Goal: Transaction & Acquisition: Purchase product/service

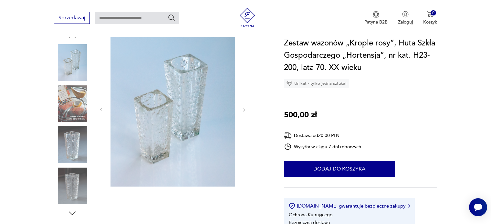
scroll to position [65, 0]
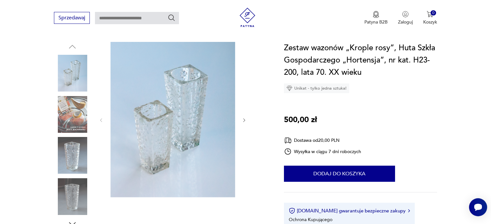
click at [73, 115] on img at bounding box center [72, 114] width 37 height 37
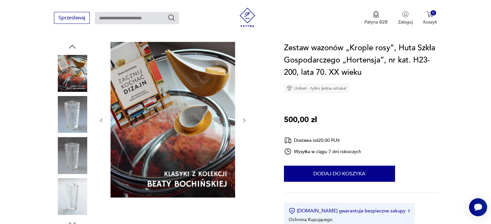
click at [67, 109] on img at bounding box center [72, 114] width 37 height 37
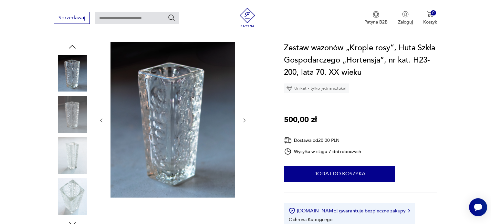
click at [73, 149] on img at bounding box center [72, 155] width 37 height 37
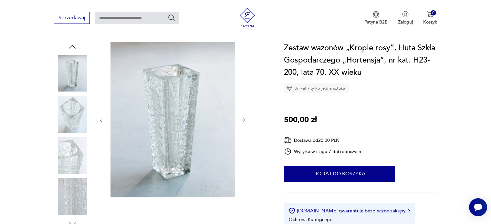
click at [75, 205] on img at bounding box center [72, 197] width 37 height 37
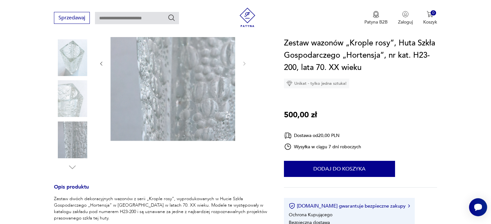
scroll to position [194, 0]
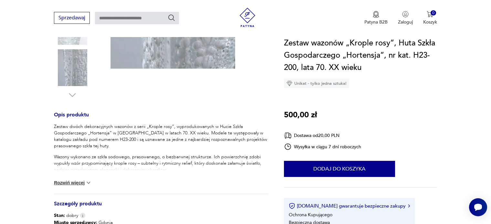
click at [87, 181] on img at bounding box center [88, 183] width 6 height 6
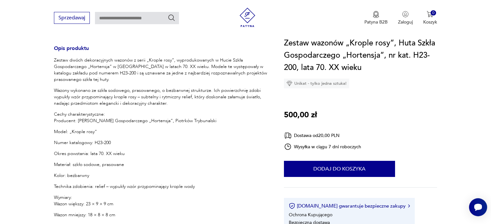
scroll to position [226, 0]
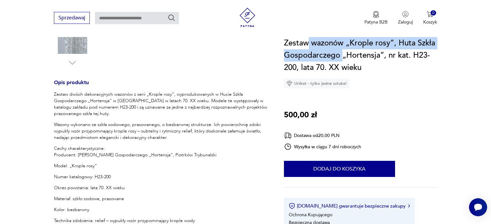
drag, startPoint x: 310, startPoint y: 44, endPoint x: 343, endPoint y: 59, distance: 36.7
click at [343, 59] on h1 "Zestaw wazonów „Krople rosy”, Huta Szkła Gospodarczego „Hortensja”, nr kat. H23…" at bounding box center [360, 55] width 153 height 37
copy h1 "wazonów „Krople rosy”, Huta Szkła Gospodarczego"
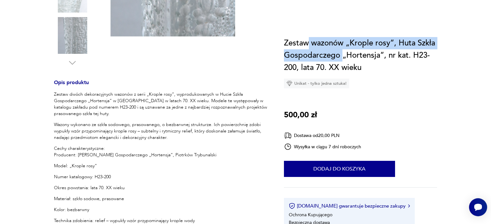
scroll to position [0, 0]
